Goal: Download file/media

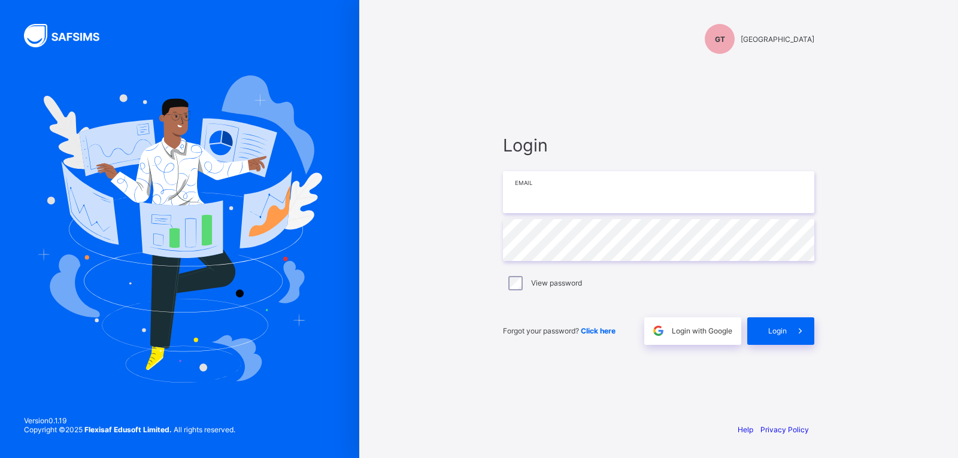
type input "**********"
click at [615, 319] on div "Forgot your password? Click here" at bounding box center [570, 331] width 135 height 28
click at [772, 326] on div "Login" at bounding box center [780, 331] width 67 height 28
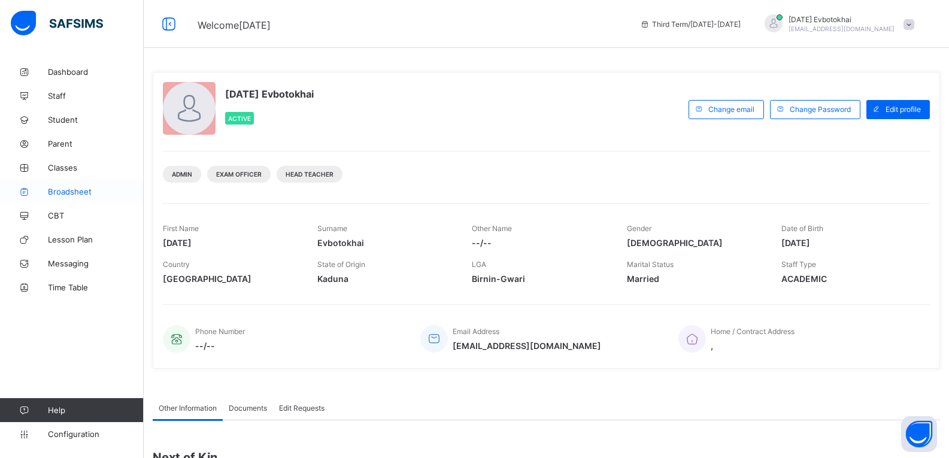
click at [74, 193] on span "Broadsheet" at bounding box center [96, 192] width 96 height 10
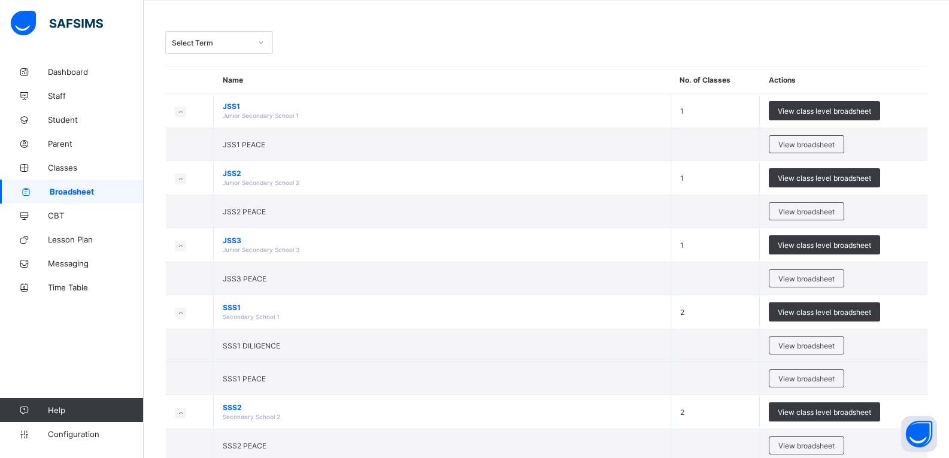
scroll to position [48, 0]
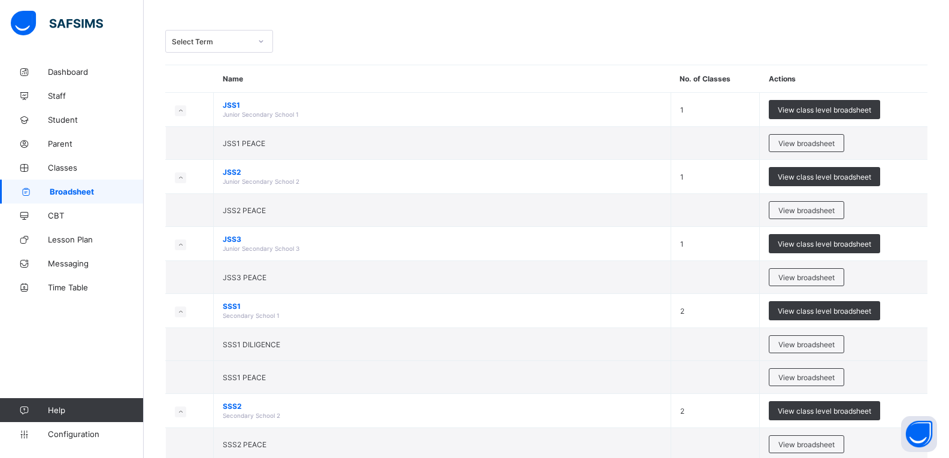
click at [74, 193] on span "Broadsheet" at bounding box center [97, 192] width 94 height 10
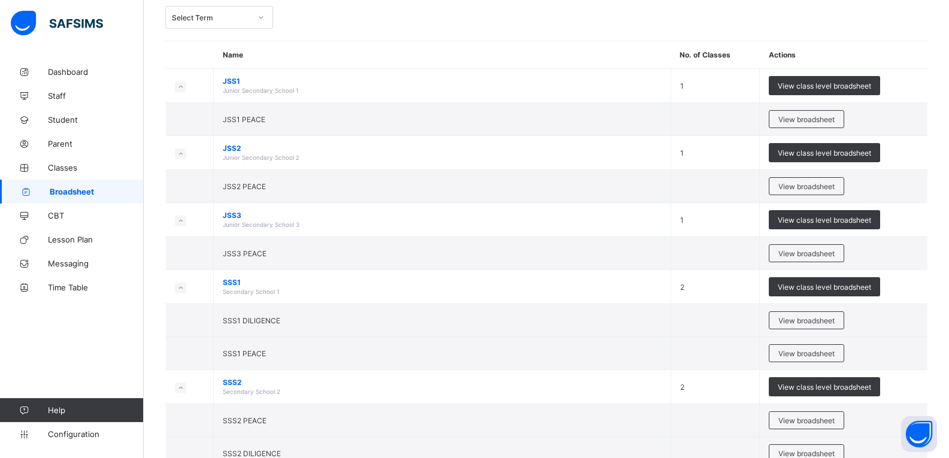
click at [74, 193] on span "Broadsheet" at bounding box center [97, 192] width 94 height 10
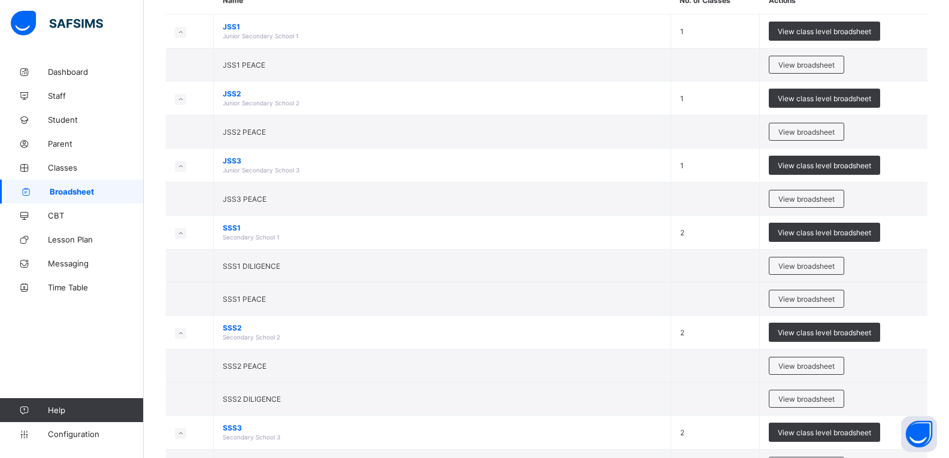
scroll to position [263, 0]
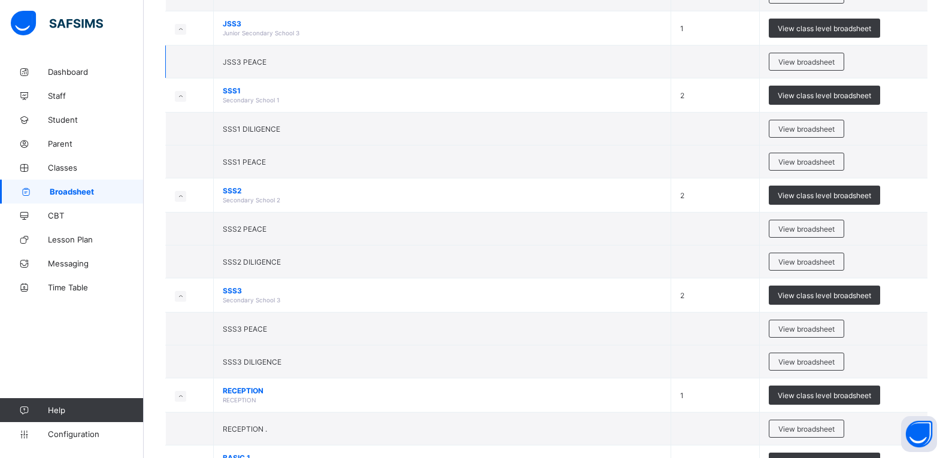
click at [211, 49] on td at bounding box center [190, 62] width 48 height 33
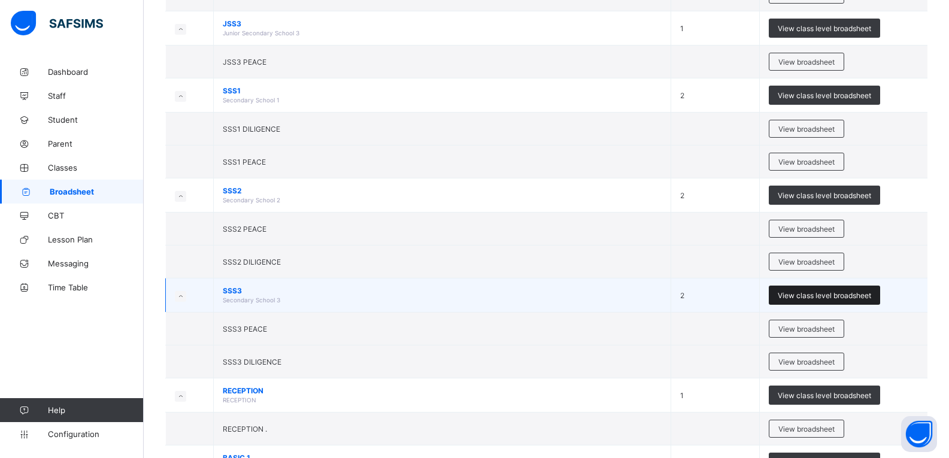
click at [802, 293] on span "View class level broadsheet" at bounding box center [824, 295] width 93 height 9
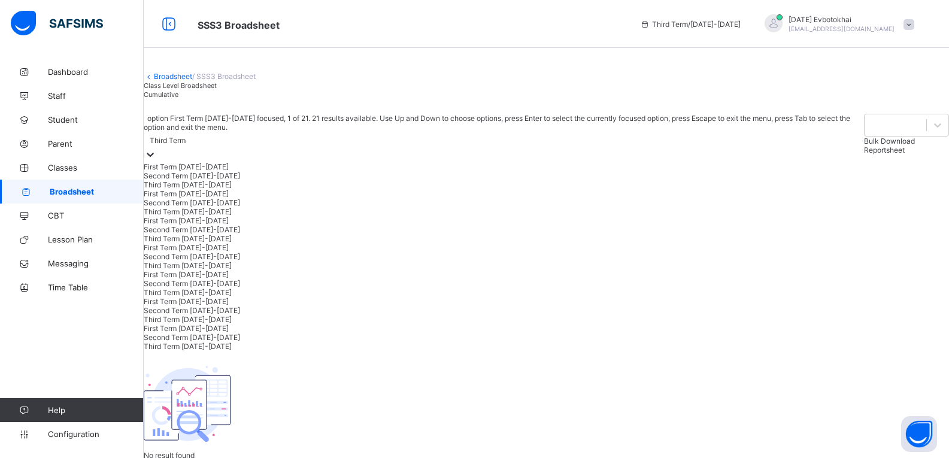
click at [255, 162] on div "Third Term" at bounding box center [504, 147] width 720 height 31
click at [250, 180] on div "Second Term [DATE]-[DATE]" at bounding box center [504, 175] width 721 height 9
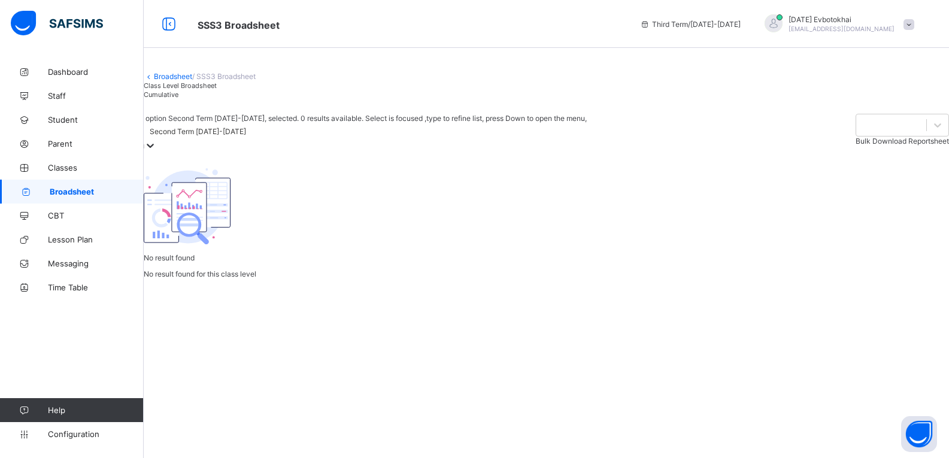
click at [246, 136] on div "Second Term [DATE]-[DATE]" at bounding box center [198, 131] width 96 height 9
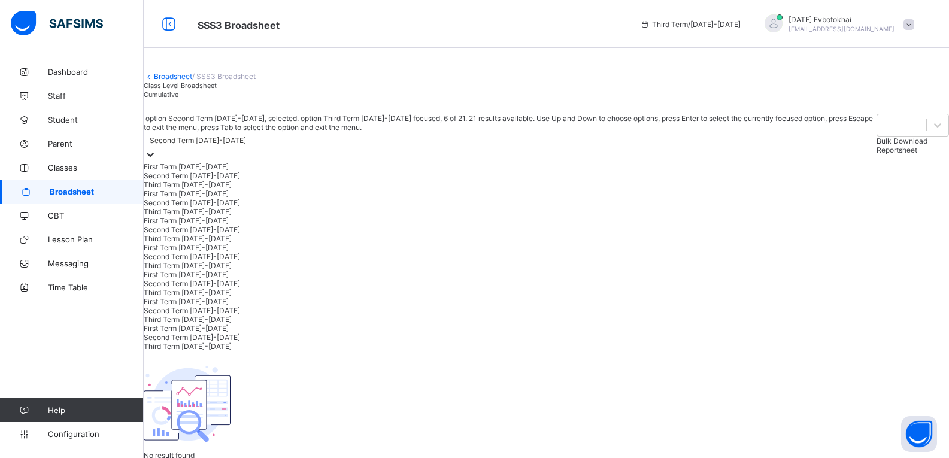
click at [248, 216] on div "Third Term [DATE]-[DATE]" at bounding box center [510, 211] width 733 height 9
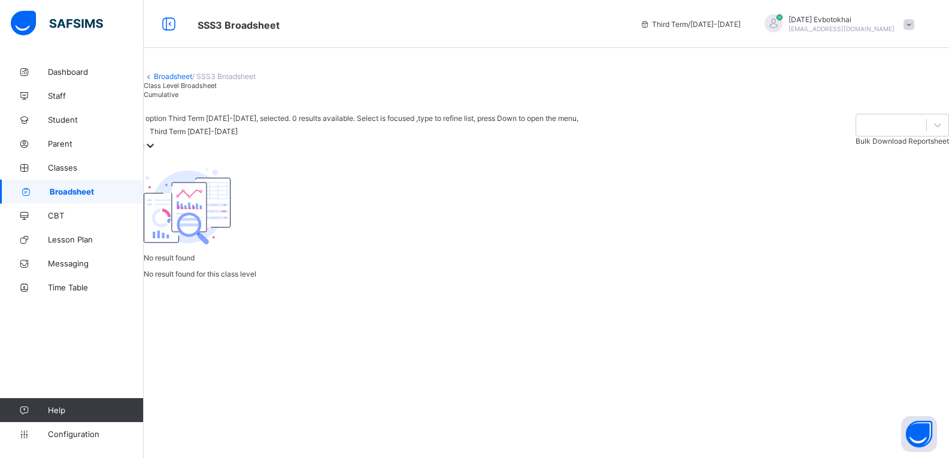
click at [178, 99] on span "Cumulative" at bounding box center [161, 94] width 35 height 8
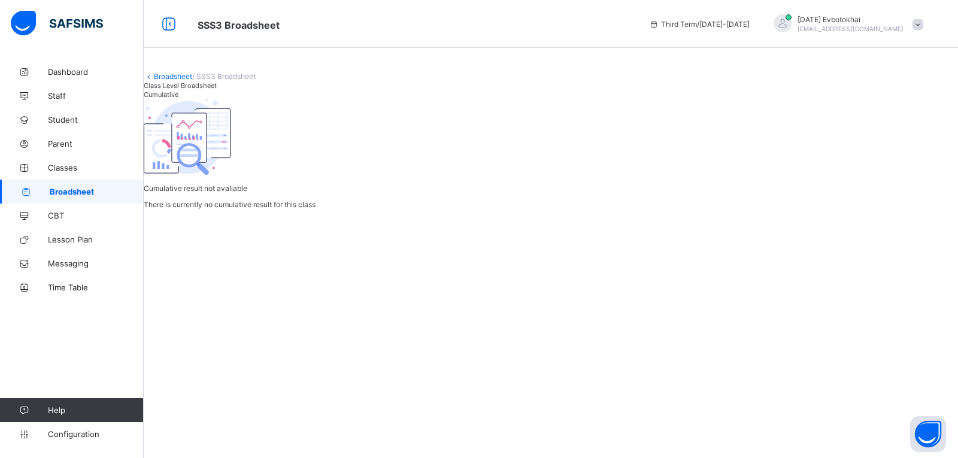
click at [241, 109] on div "Broadsheet / SSS3 Broadsheet Class Level Broadsheet Cumulative Cumulative resul…" at bounding box center [551, 134] width 814 height 149
click at [217, 99] on div "Cumulative" at bounding box center [180, 94] width 73 height 9
click at [171, 22] on icon at bounding box center [169, 24] width 20 height 17
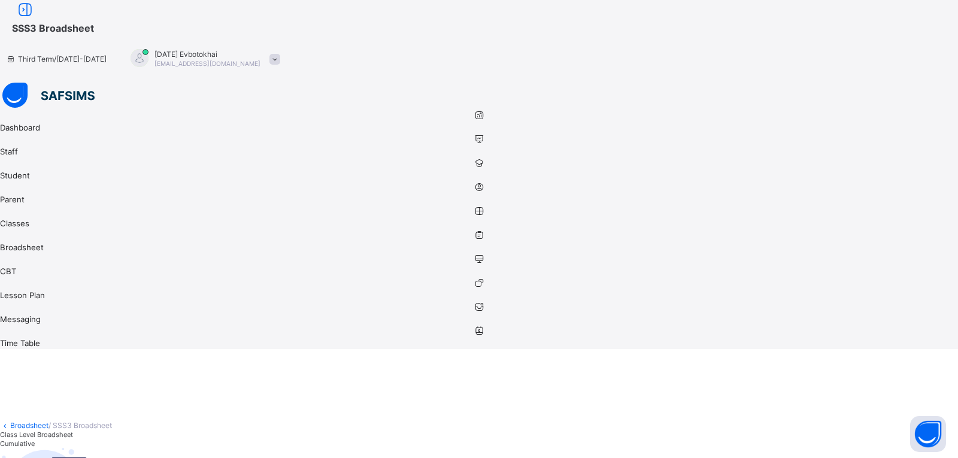
click at [94, 22] on span "SSS3 Broadsheet" at bounding box center [53, 28] width 82 height 12
click at [35, 19] on icon at bounding box center [25, 9] width 20 height 17
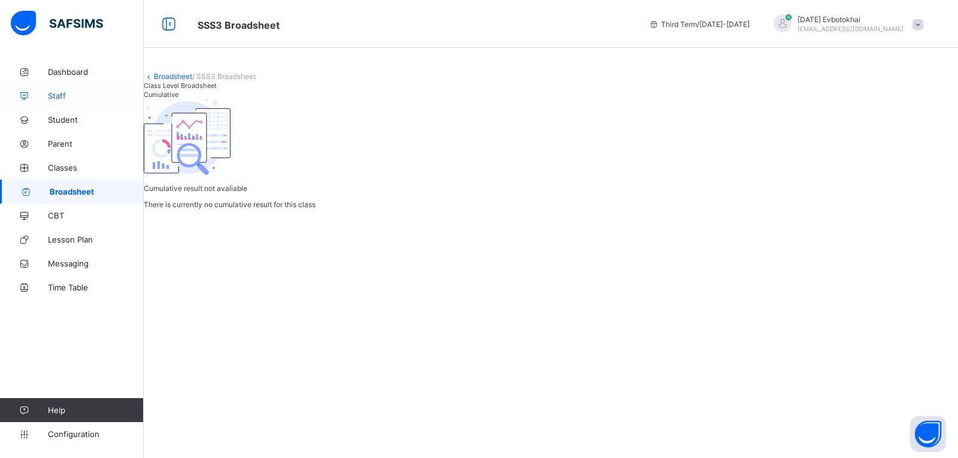
click at [87, 104] on link "Staff" at bounding box center [72, 96] width 144 height 24
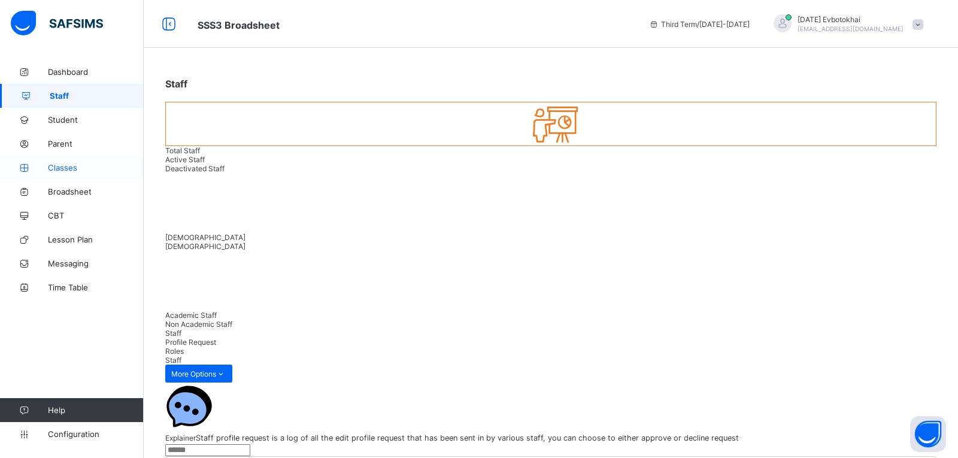
click at [93, 165] on span "Classes" at bounding box center [96, 168] width 96 height 10
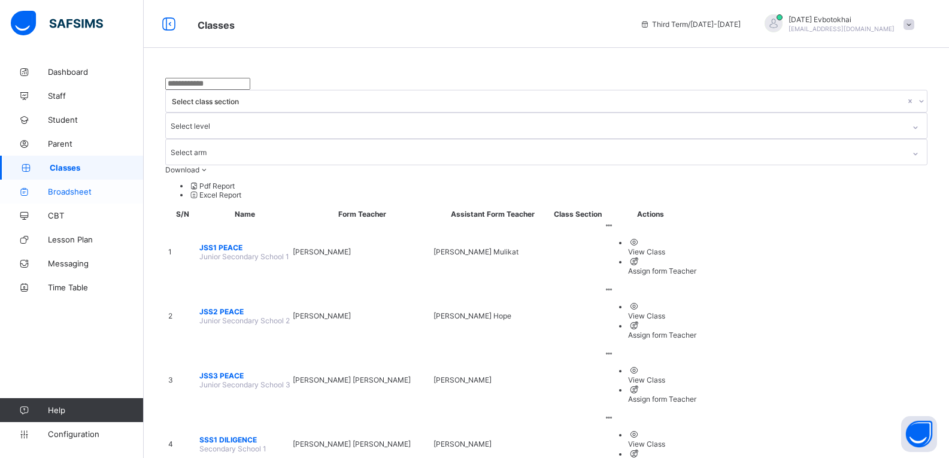
click at [87, 192] on span "Broadsheet" at bounding box center [96, 192] width 96 height 10
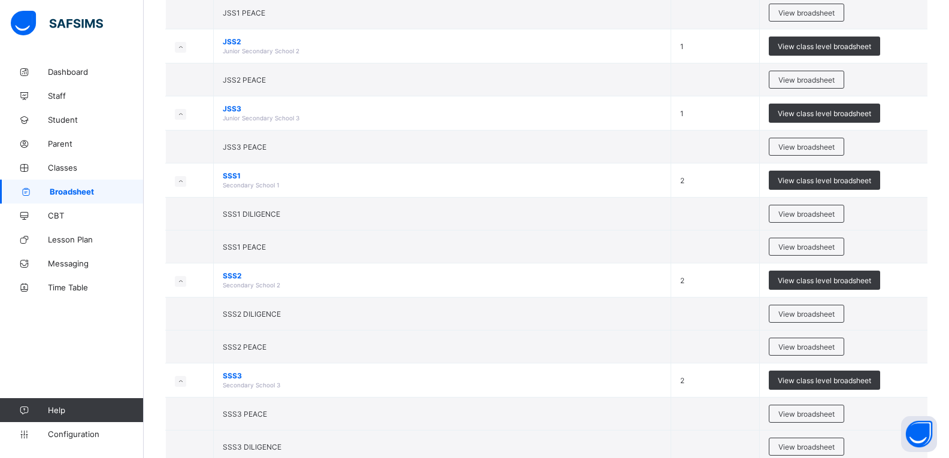
scroll to position [192, 0]
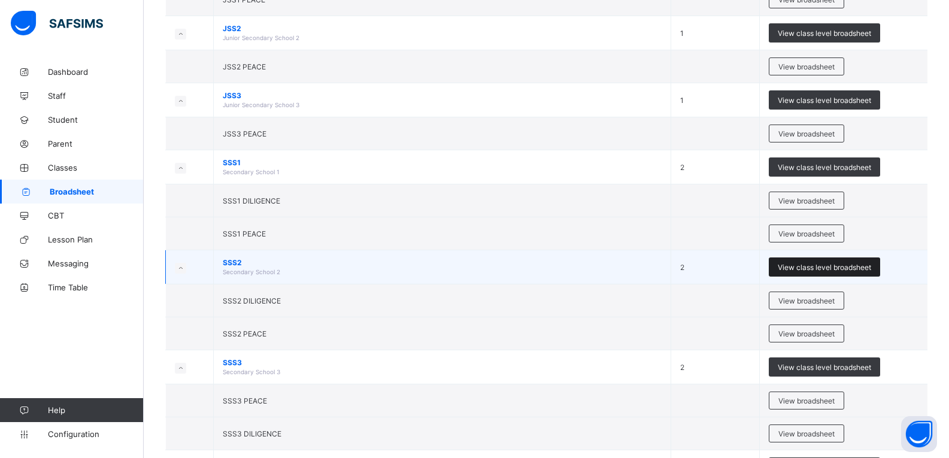
click at [827, 269] on span "View class level broadsheet" at bounding box center [824, 267] width 93 height 9
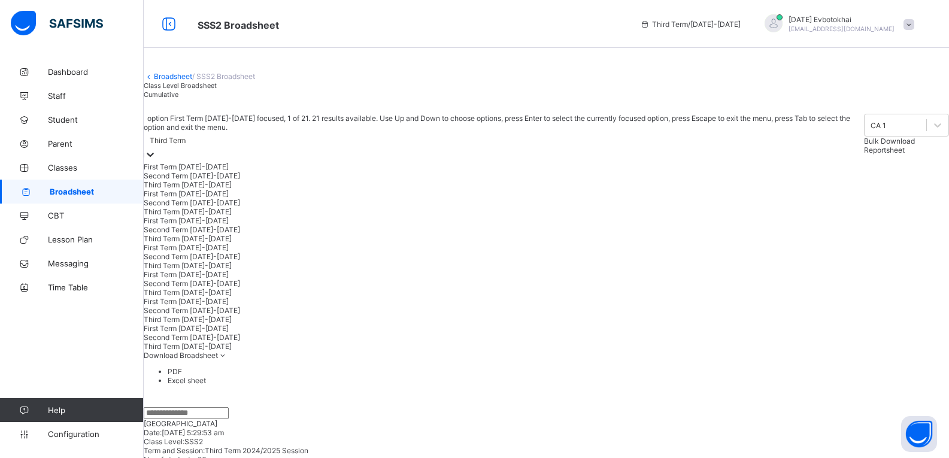
click at [154, 157] on icon at bounding box center [150, 155] width 7 height 4
click at [275, 189] on div "Third Term [DATE]-[DATE]" at bounding box center [504, 184] width 721 height 9
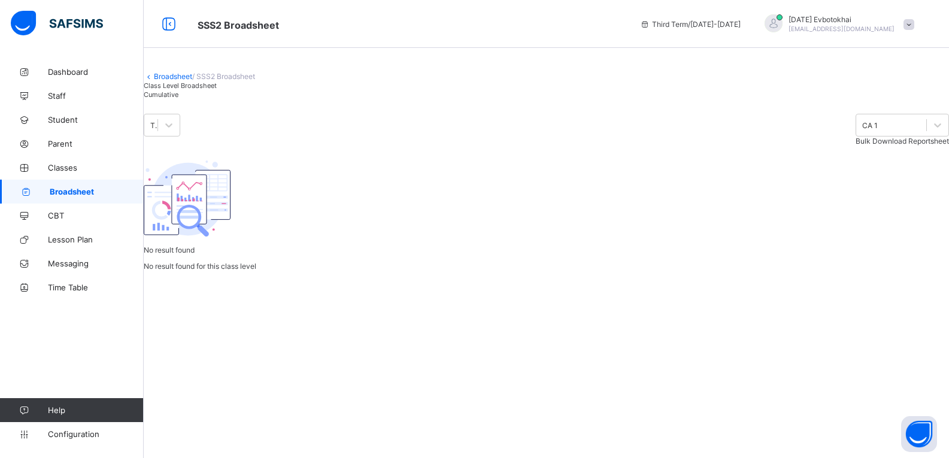
click at [178, 99] on span "Cumulative" at bounding box center [161, 94] width 35 height 8
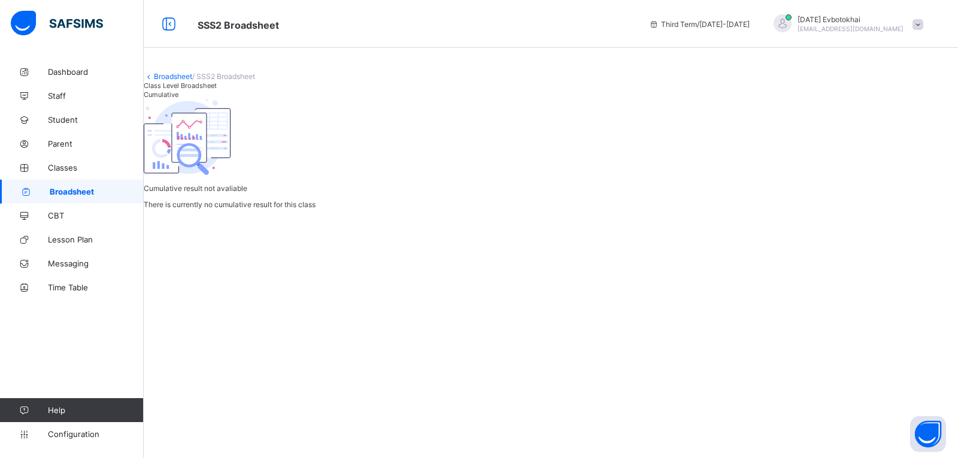
click at [178, 99] on span "Cumulative" at bounding box center [161, 94] width 35 height 8
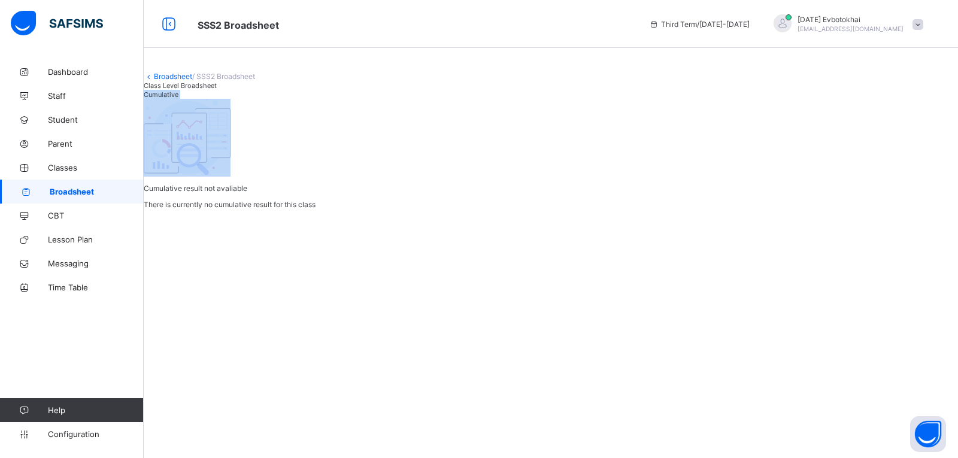
click at [178, 99] on span "Cumulative" at bounding box center [161, 94] width 35 height 8
click at [88, 189] on span "Broadsheet" at bounding box center [97, 192] width 94 height 10
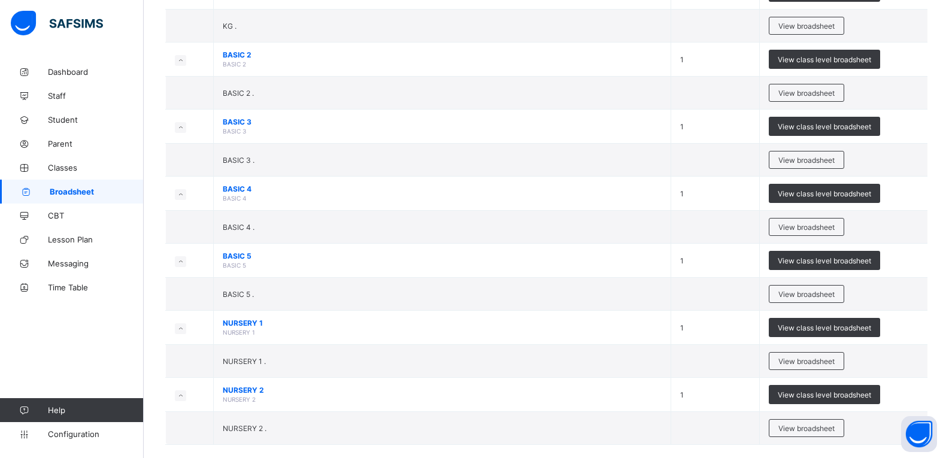
scroll to position [817, 0]
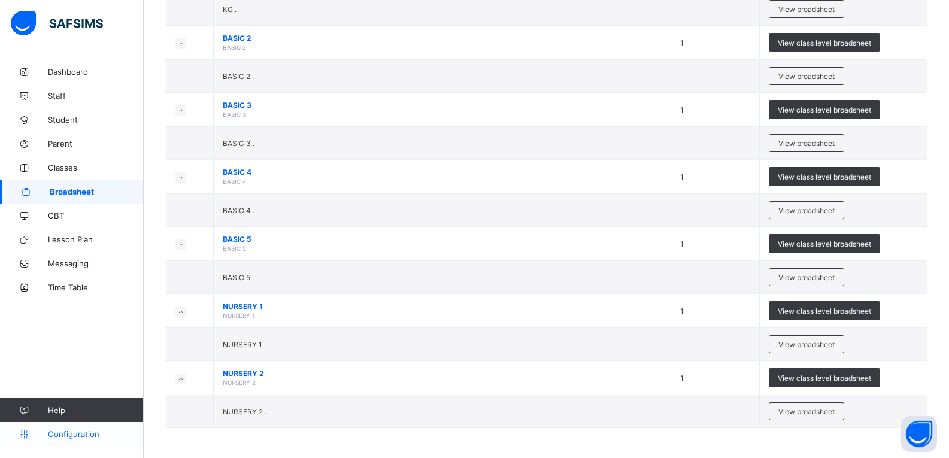
click at [60, 434] on span "Configuration" at bounding box center [95, 434] width 95 height 10
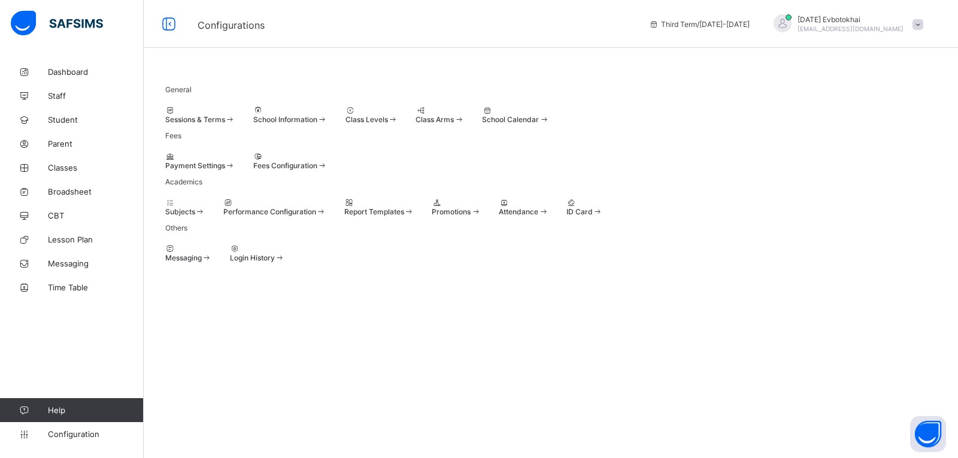
click at [217, 115] on div at bounding box center [200, 110] width 70 height 9
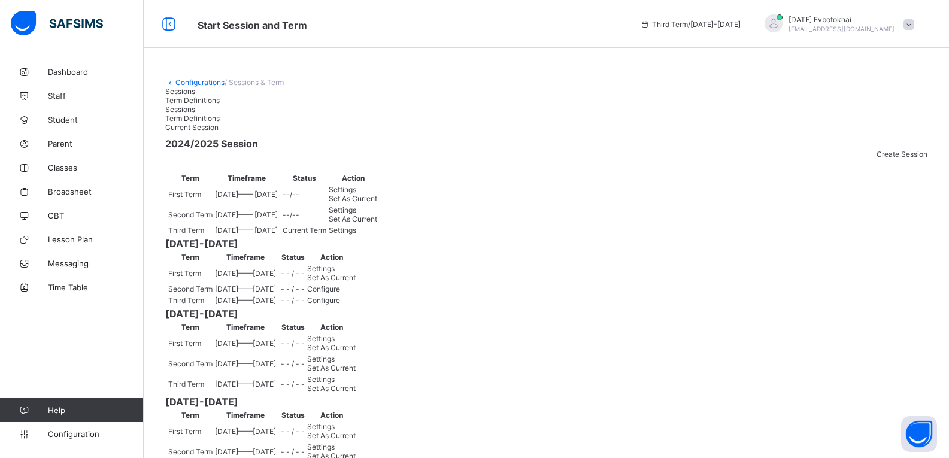
click at [356, 235] on span "Settings" at bounding box center [343, 230] width 28 height 9
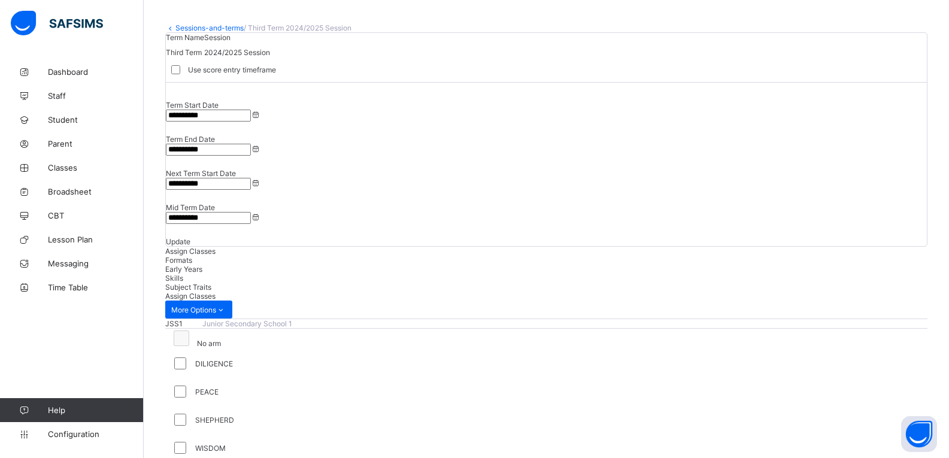
scroll to position [37, 0]
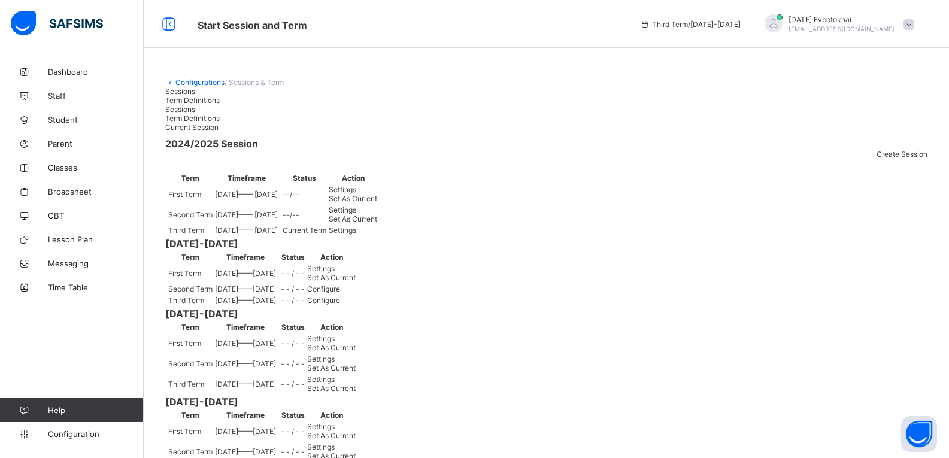
click at [264, 46] on div "Start Session and Term Third Term / [DATE]-[DATE] [DATE] Evbotokhai [EMAIL_ADDR…" at bounding box center [474, 24] width 949 height 48
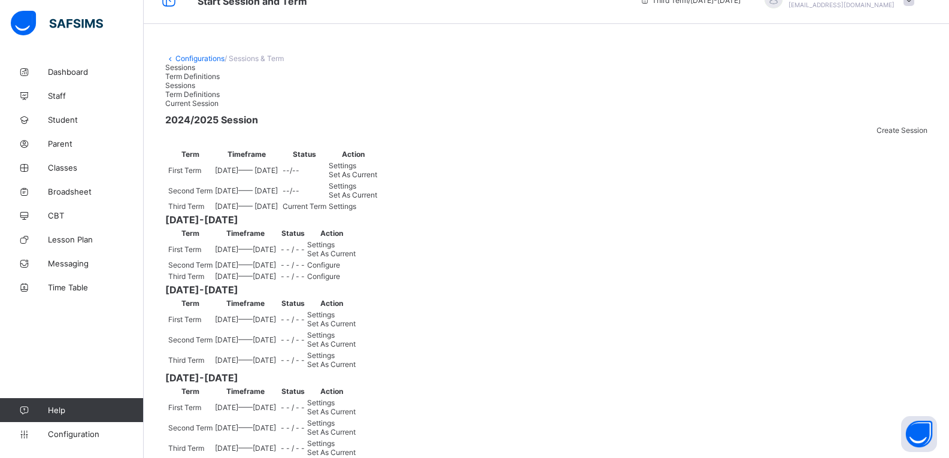
scroll to position [48, 0]
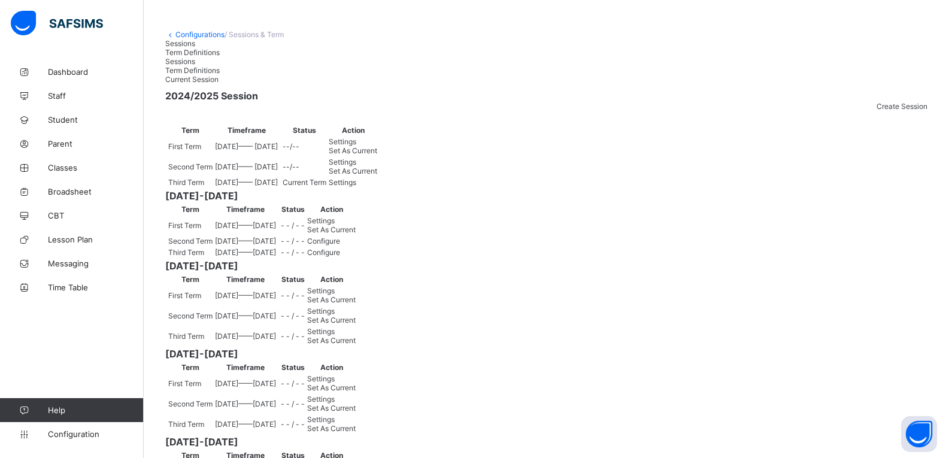
click at [378, 135] on th "Action" at bounding box center [353, 130] width 50 height 10
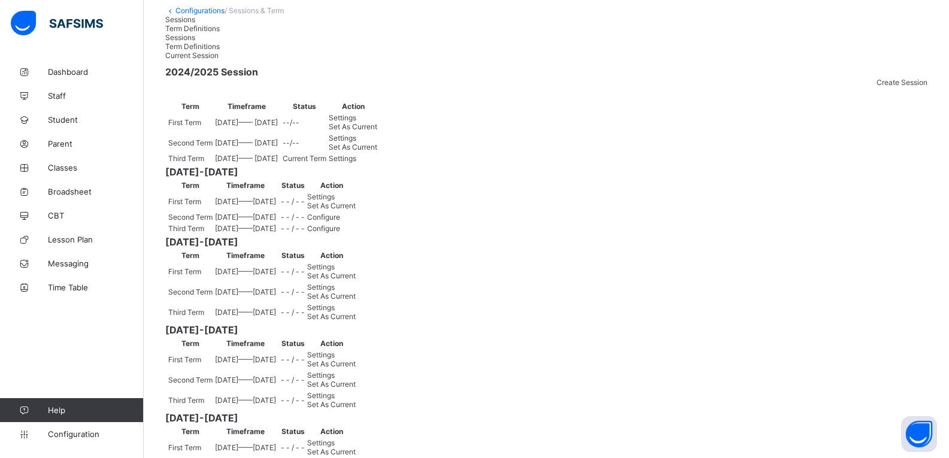
scroll to position [96, 0]
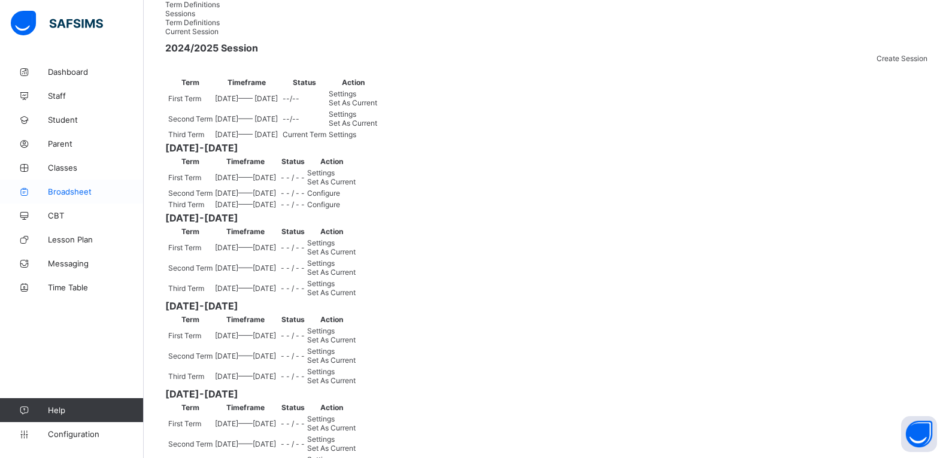
click at [77, 188] on span "Broadsheet" at bounding box center [96, 192] width 96 height 10
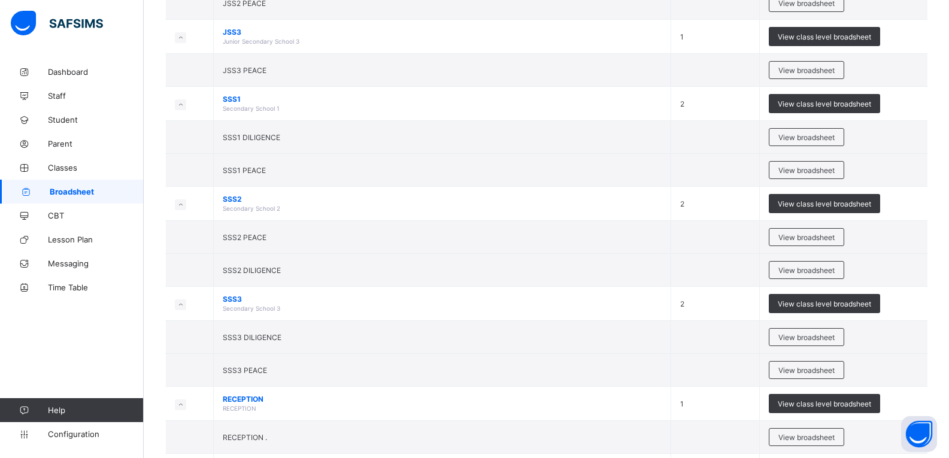
scroll to position [256, 0]
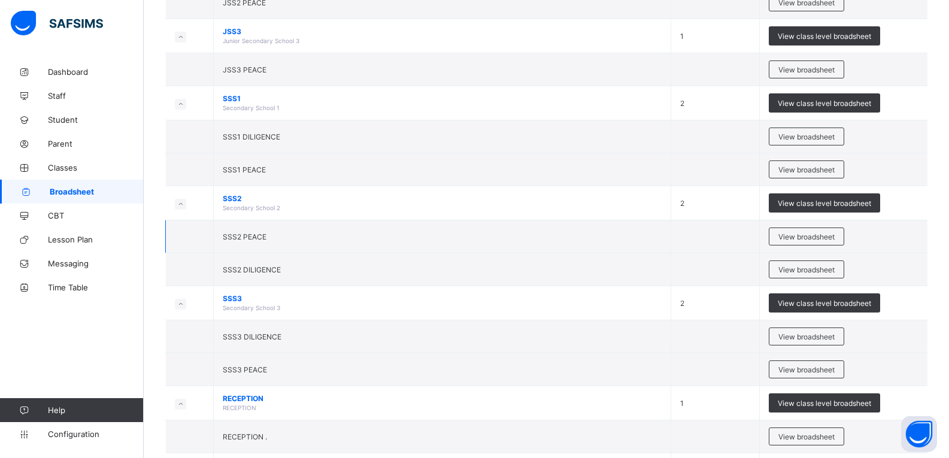
click at [687, 248] on td at bounding box center [715, 236] width 89 height 33
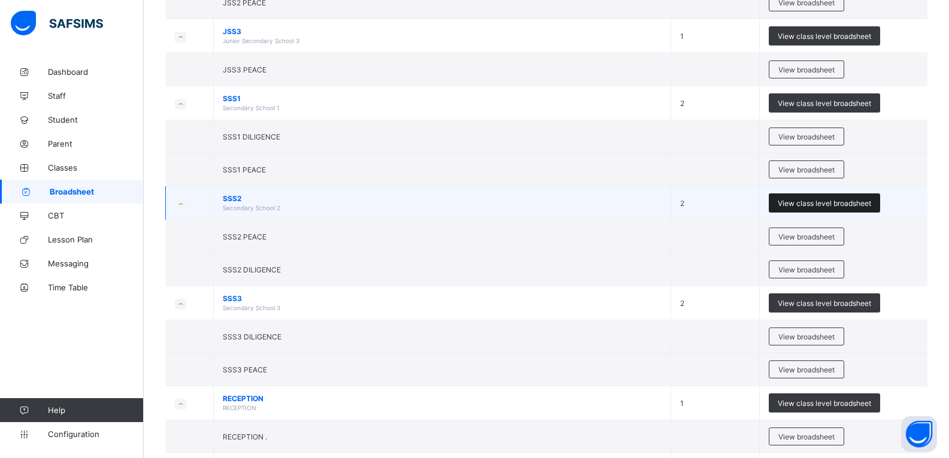
click at [810, 201] on span "View class level broadsheet" at bounding box center [824, 203] width 93 height 9
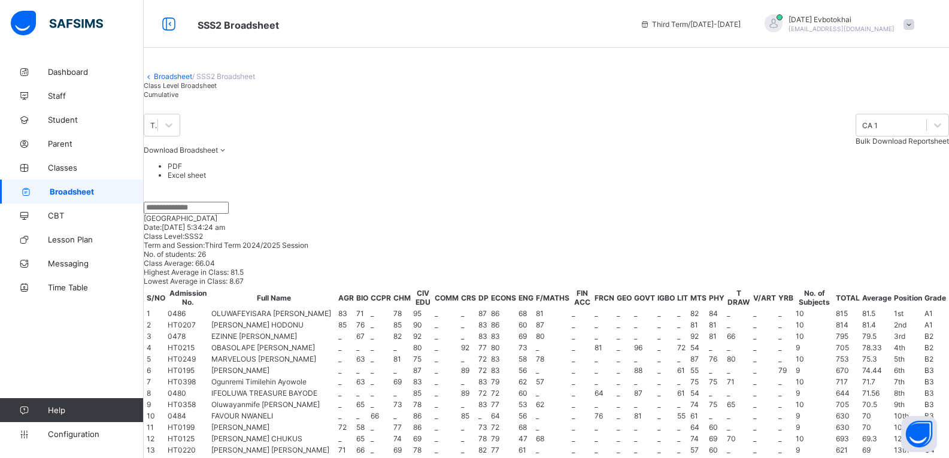
click at [810, 180] on div "Download Broadsheet PDF Excel sheet" at bounding box center [546, 162] width 805 height 34
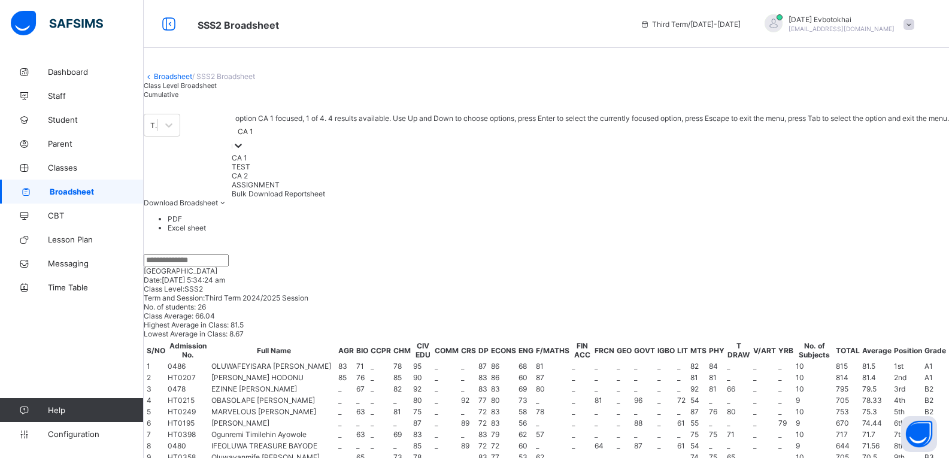
click at [244, 151] on icon at bounding box center [238, 145] width 12 height 12
click at [180, 136] on div at bounding box center [169, 125] width 22 height 22
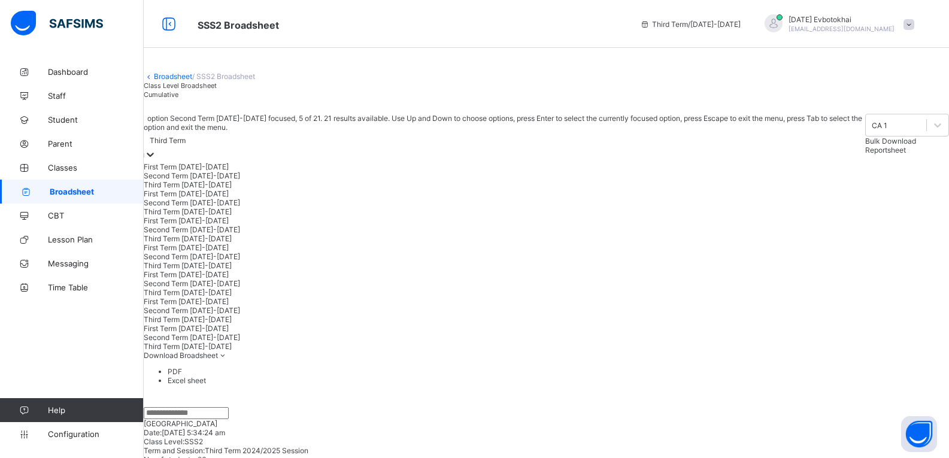
click at [272, 207] on div "Second Term [DATE]-[DATE]" at bounding box center [504, 202] width 721 height 9
click at [311, 148] on div "Second Term [DATE]-[DATE]" at bounding box center [504, 140] width 721 height 17
click at [221, 216] on div "Third Term [DATE]-[DATE]" at bounding box center [504, 211] width 721 height 9
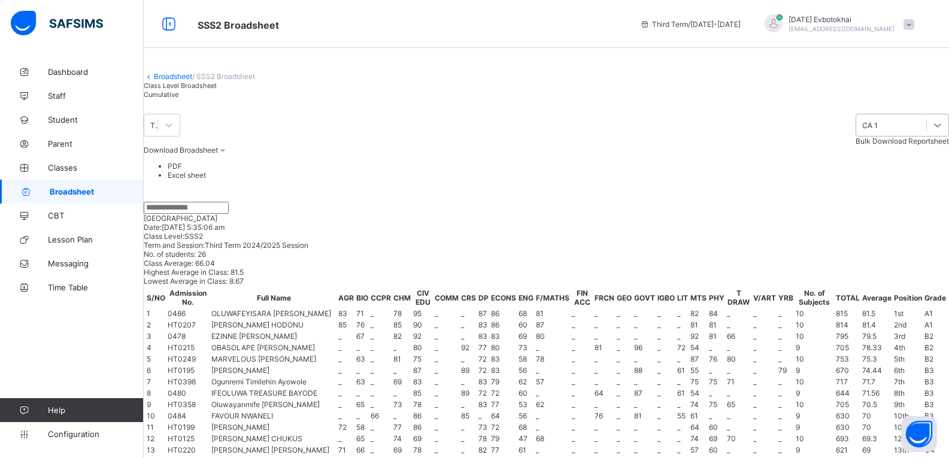
click at [932, 131] on icon at bounding box center [938, 125] width 12 height 12
click at [178, 99] on span "Cumulative" at bounding box center [161, 94] width 35 height 8
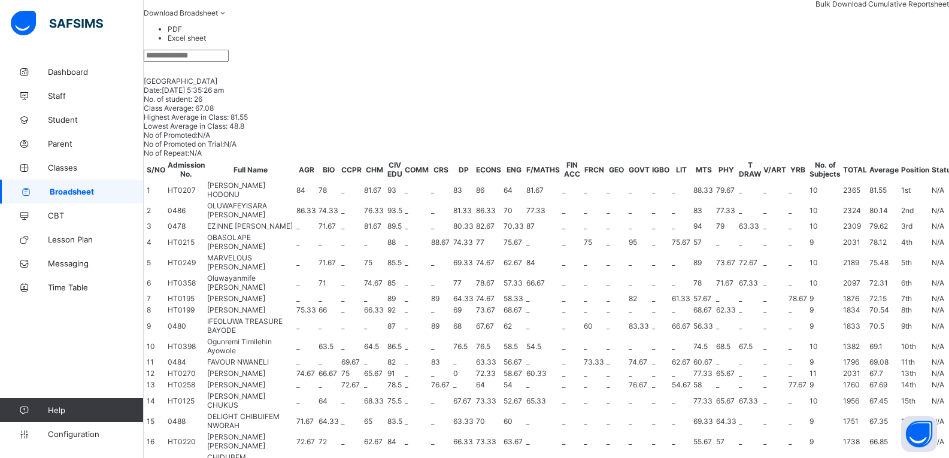
scroll to position [144, 0]
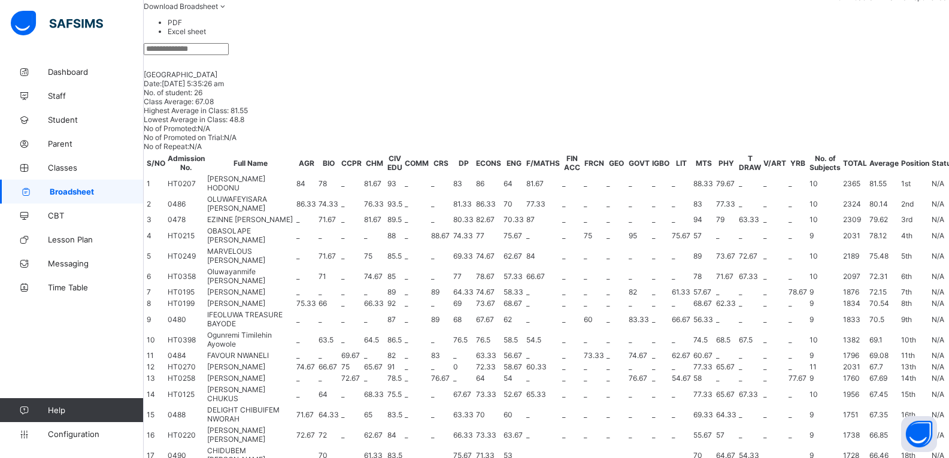
click at [929, 27] on li "PDF" at bounding box center [558, 22] width 781 height 9
